Goal: Transaction & Acquisition: Purchase product/service

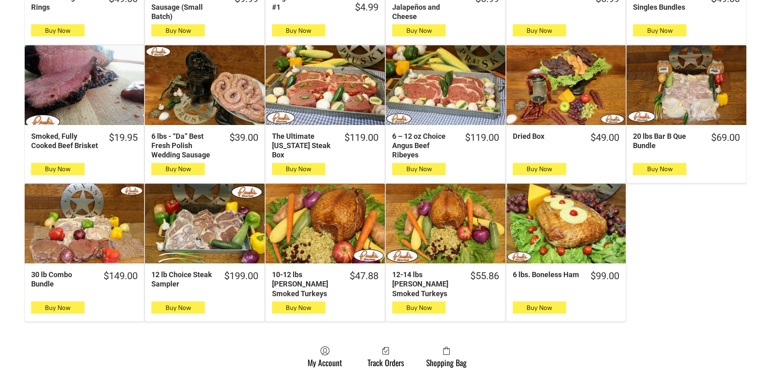
scroll to position [405, 0]
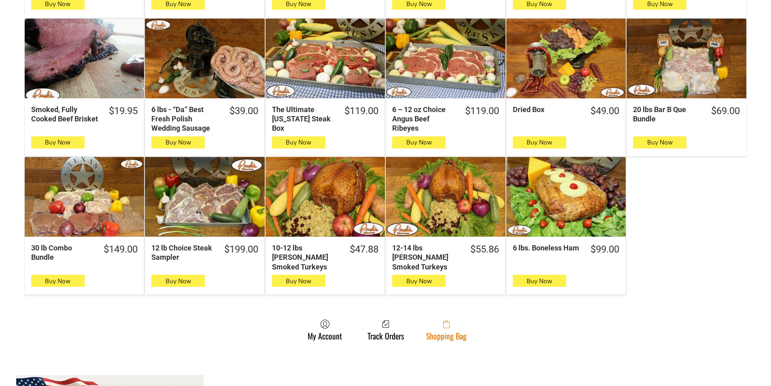
click at [459, 329] on link "Shopping Bag" at bounding box center [446, 329] width 49 height 21
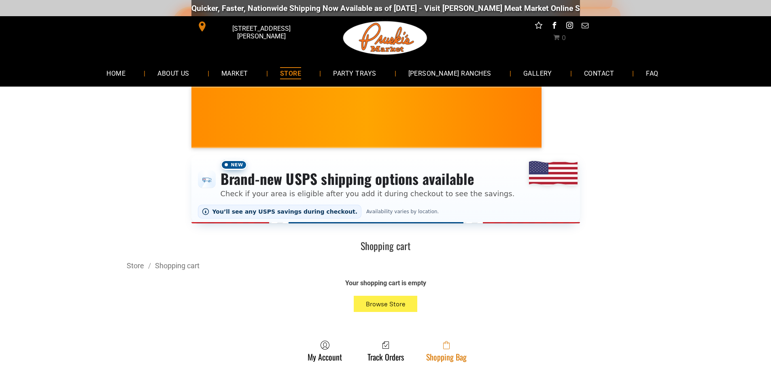
click at [446, 348] on icon at bounding box center [446, 345] width 6 height 8
click at [455, 358] on link "Shopping Bag" at bounding box center [446, 350] width 49 height 21
click at [432, 349] on span at bounding box center [446, 345] width 40 height 10
